Goal: Task Accomplishment & Management: Manage account settings

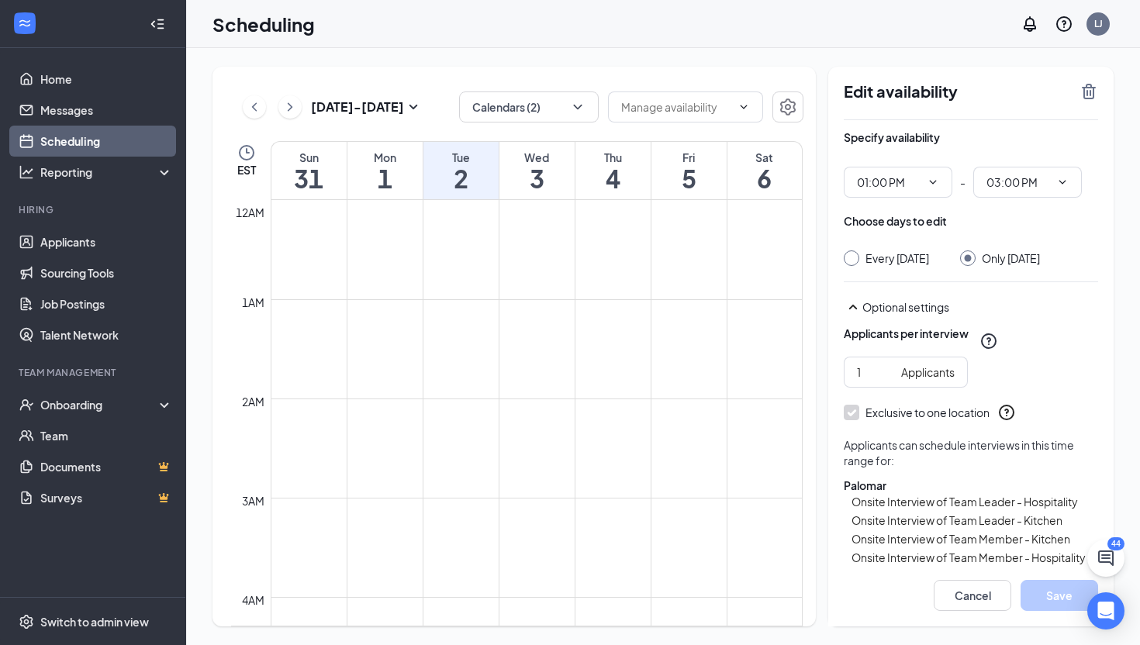
scroll to position [1272, 0]
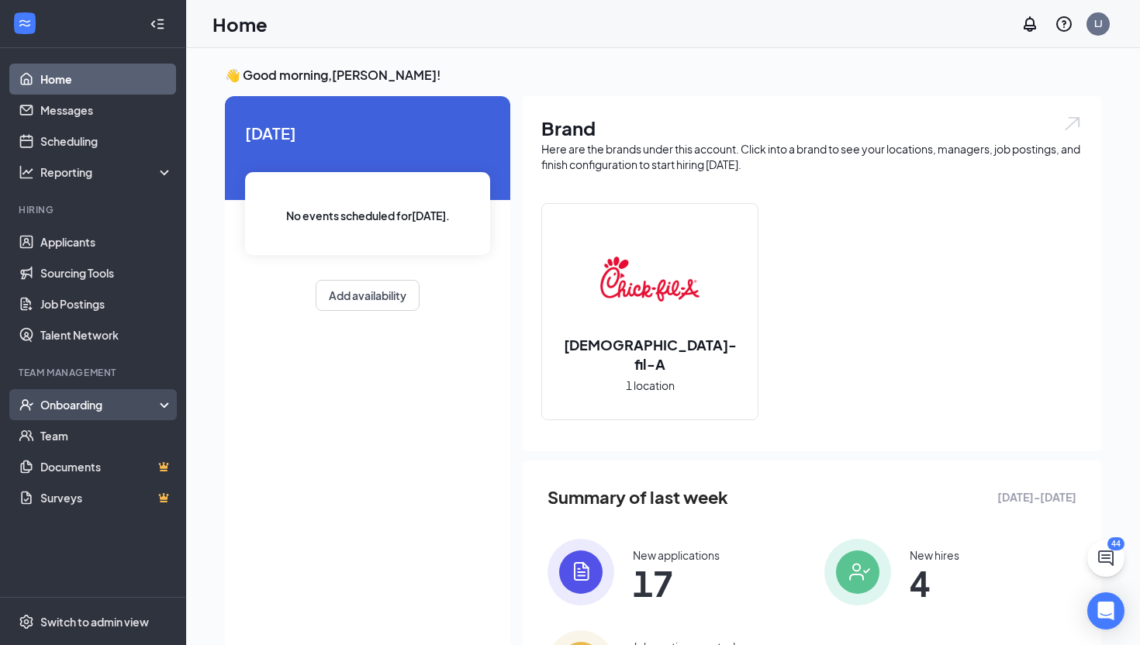
click at [162, 399] on div "Onboarding" at bounding box center [93, 404] width 186 height 31
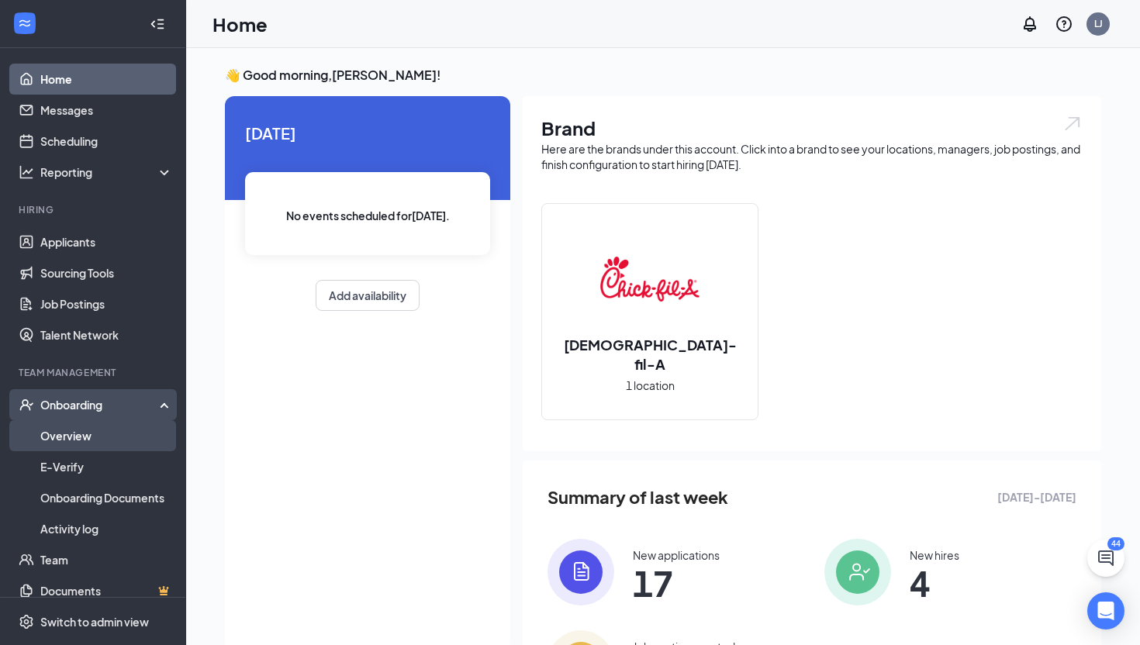
click at [130, 426] on link "Overview" at bounding box center [106, 435] width 133 height 31
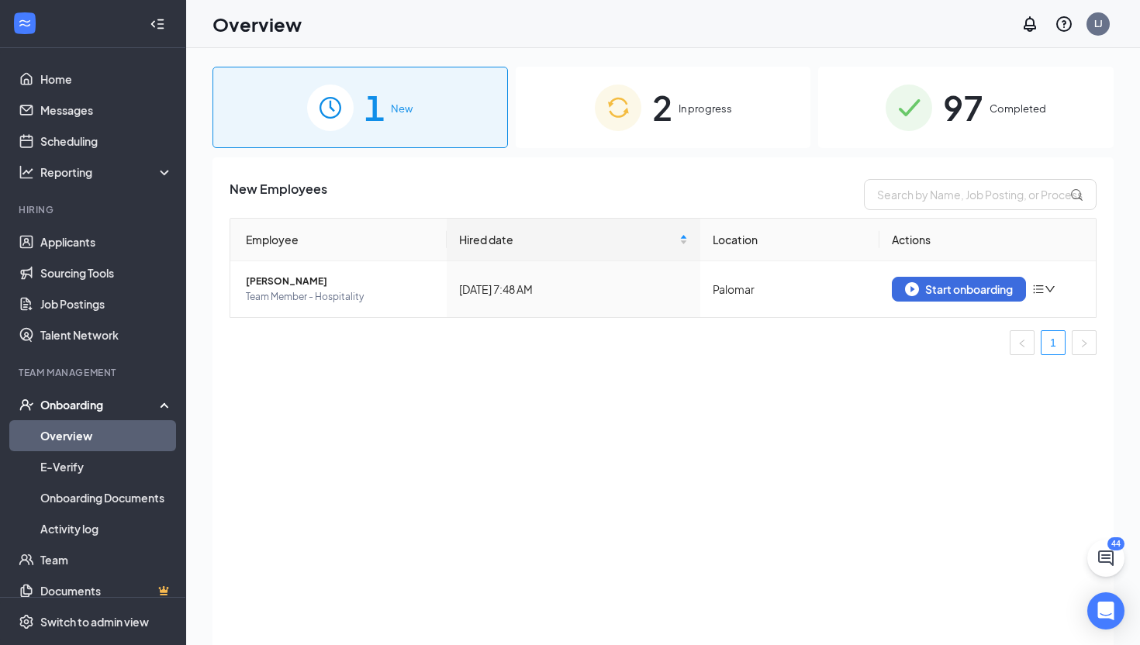
click at [692, 103] on span "In progress" at bounding box center [706, 109] width 54 height 16
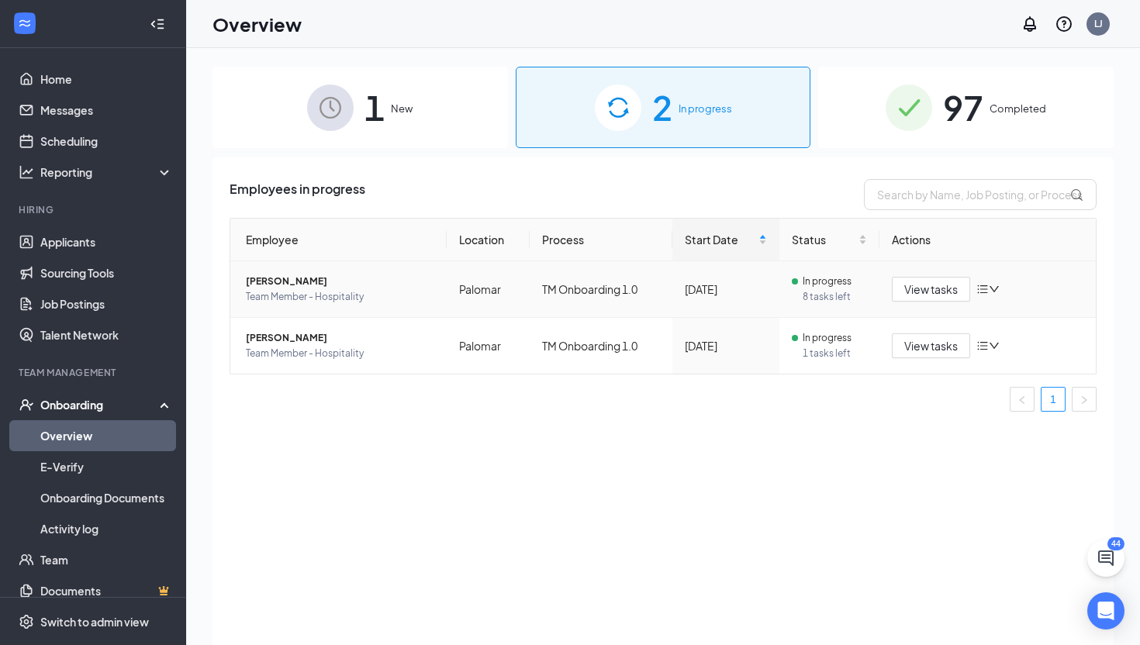
click at [306, 278] on span "[PERSON_NAME]" at bounding box center [340, 282] width 188 height 16
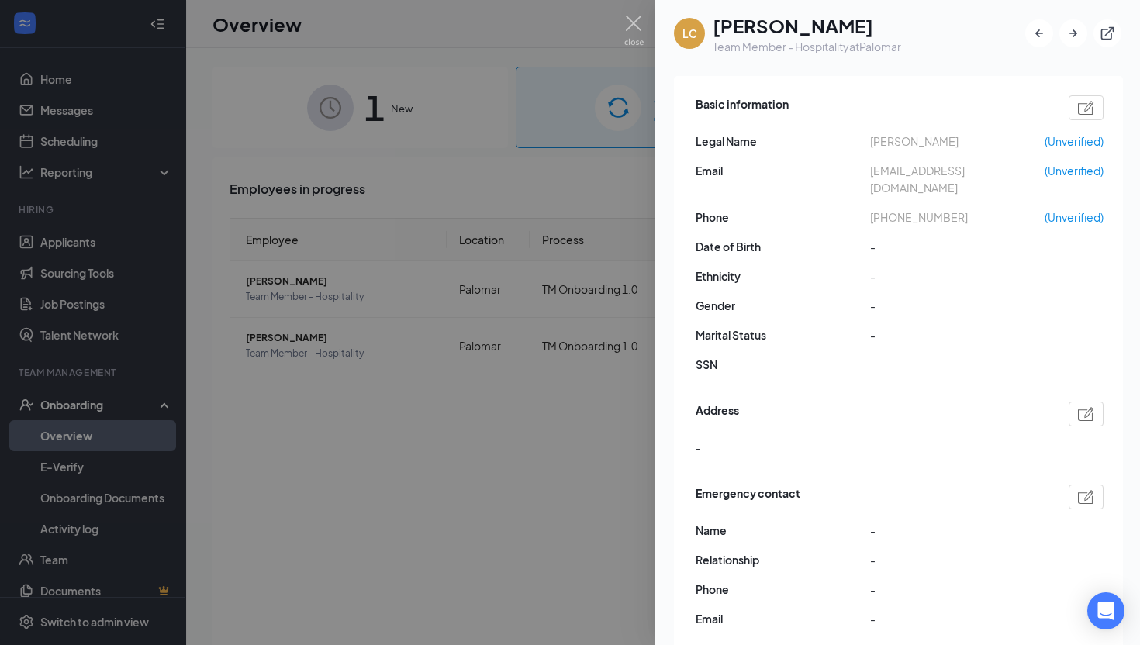
scroll to position [166, 0]
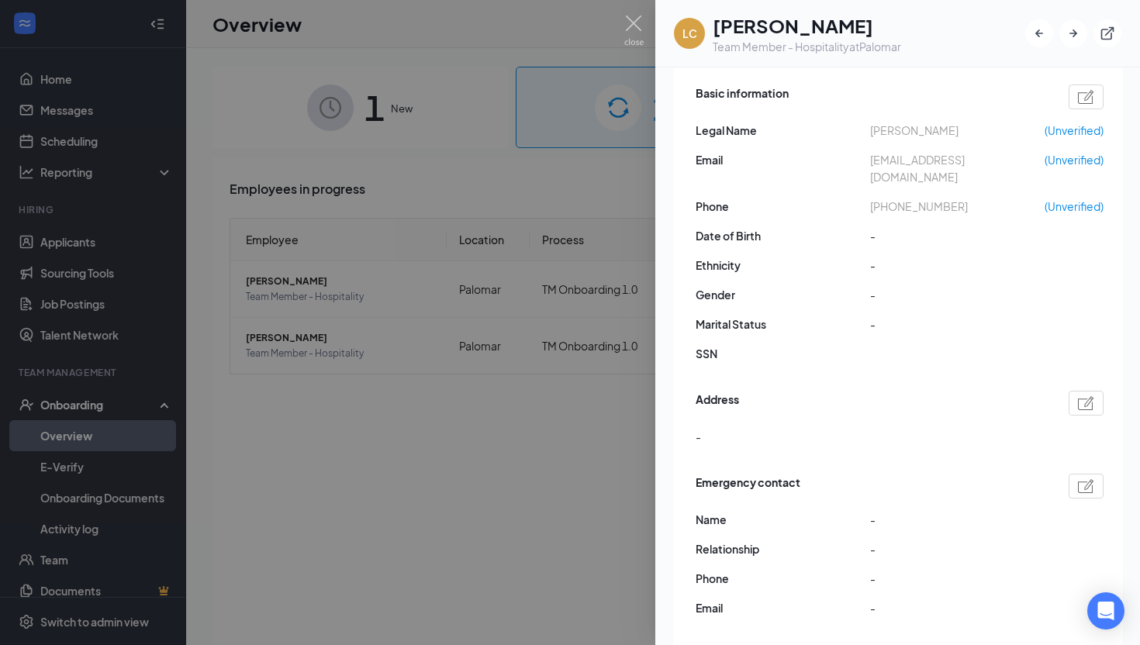
click at [558, 210] on div at bounding box center [570, 322] width 1140 height 645
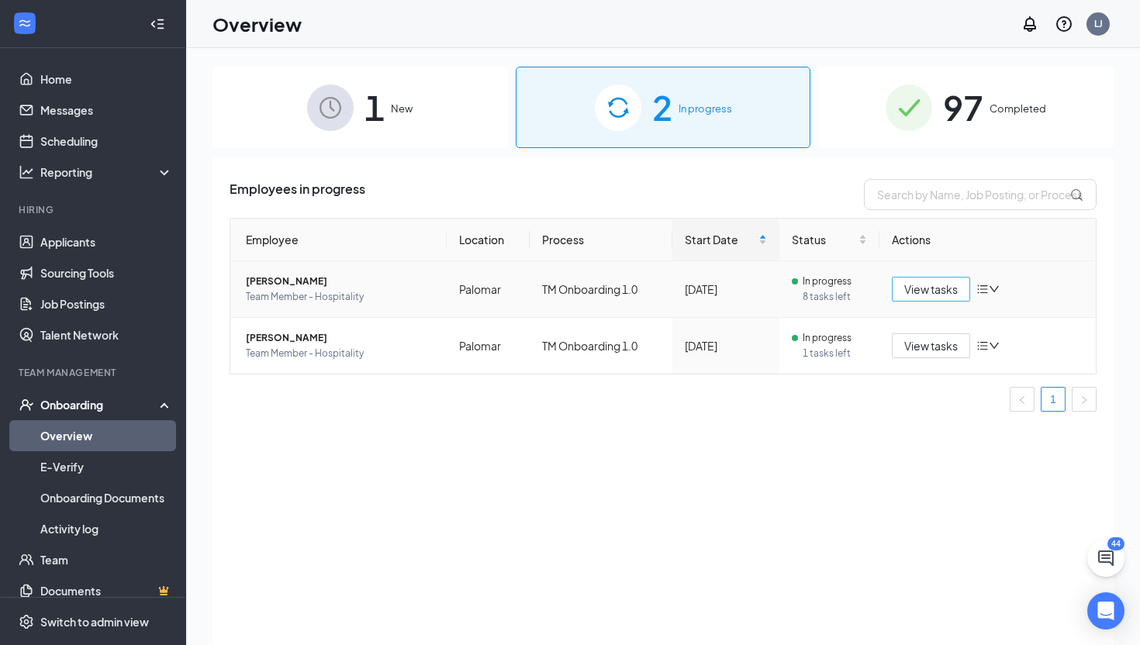
click at [938, 292] on span "View tasks" at bounding box center [931, 289] width 54 height 17
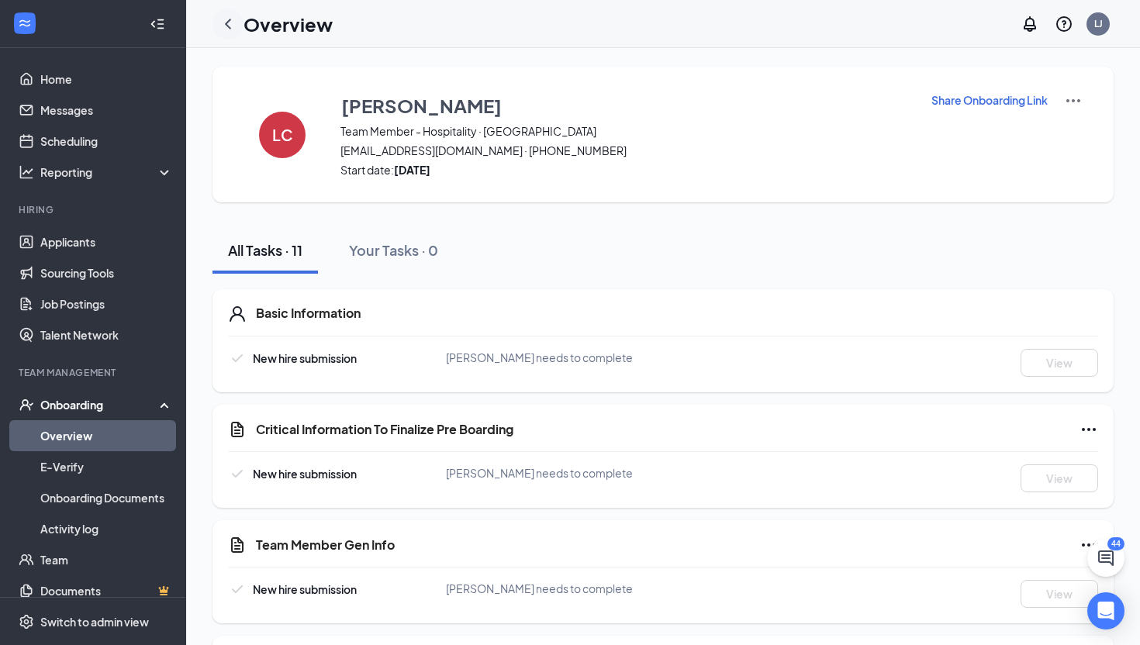
click at [229, 29] on icon "ChevronLeft" at bounding box center [228, 24] width 19 height 19
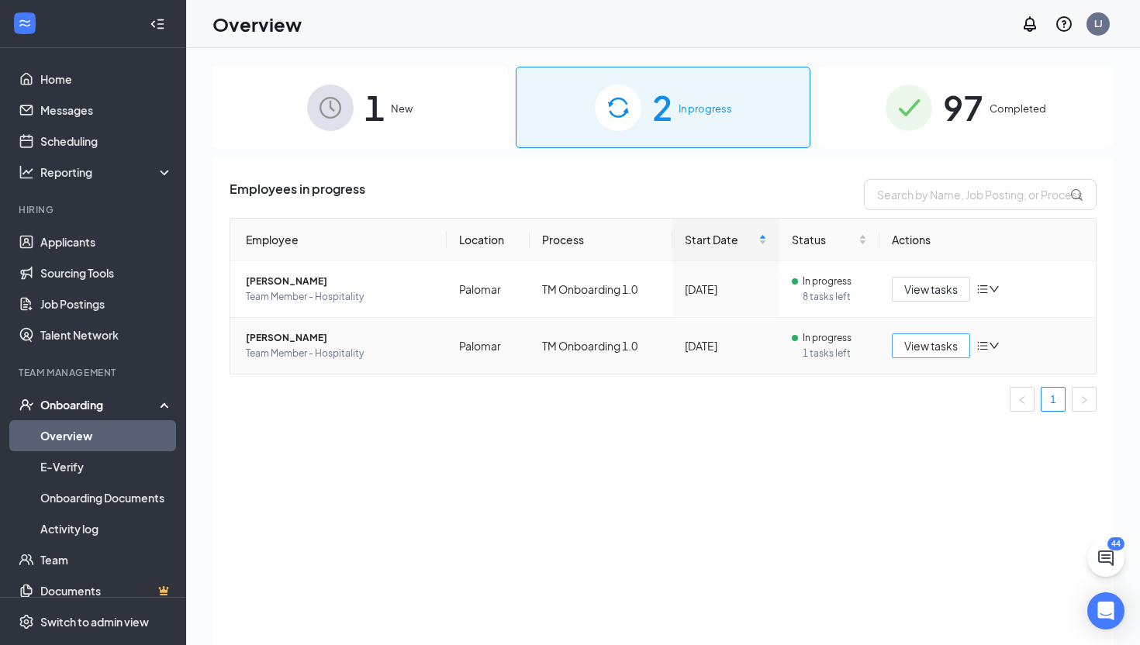
click at [942, 344] on span "View tasks" at bounding box center [931, 345] width 54 height 17
